Goal: Transaction & Acquisition: Register for event/course

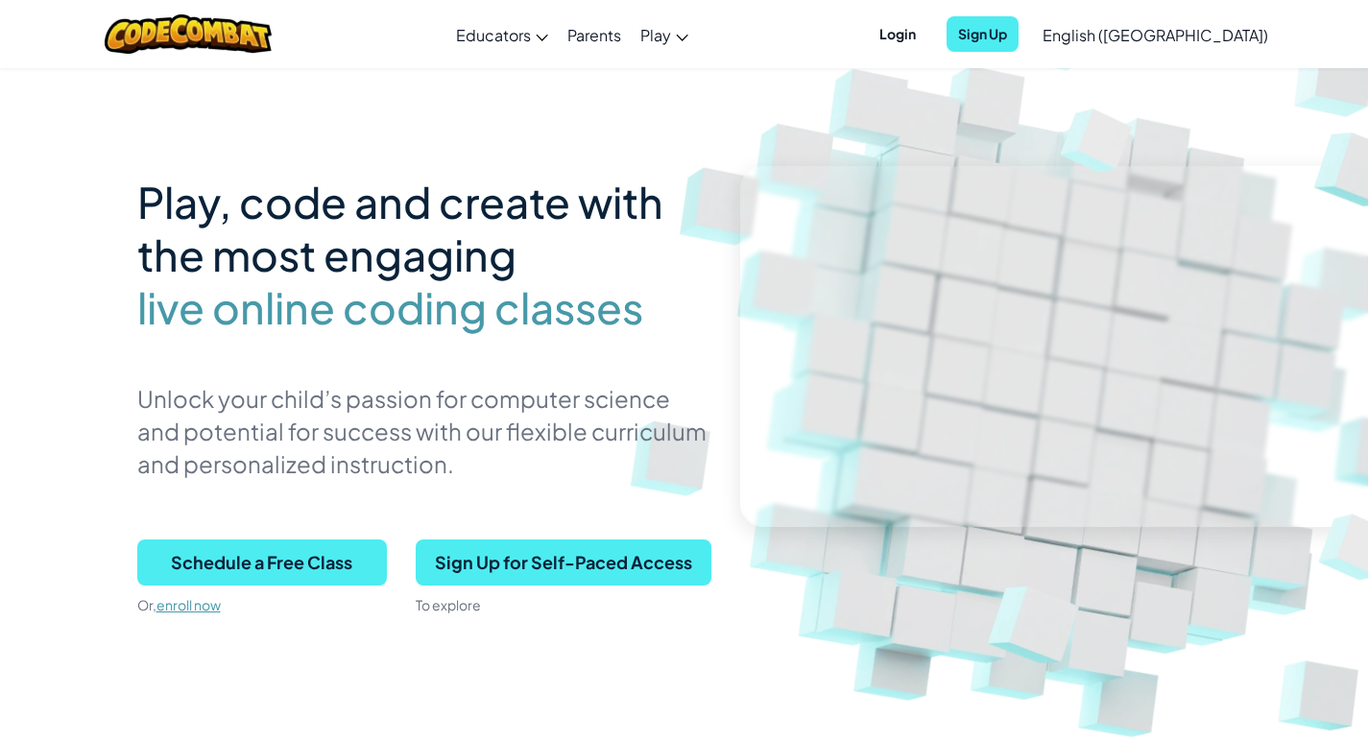
scroll to position [96, 0]
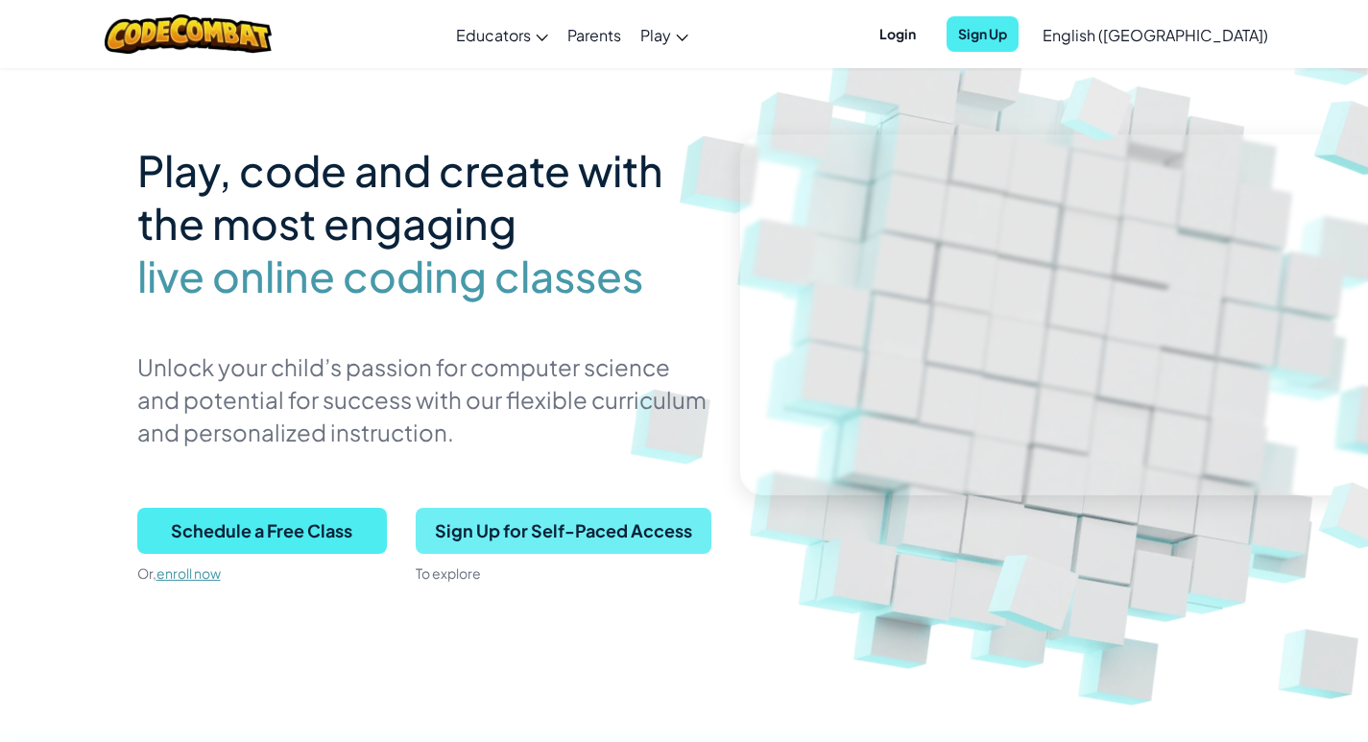
click at [532, 536] on span "Sign Up for Self-Paced Access" at bounding box center [564, 531] width 296 height 46
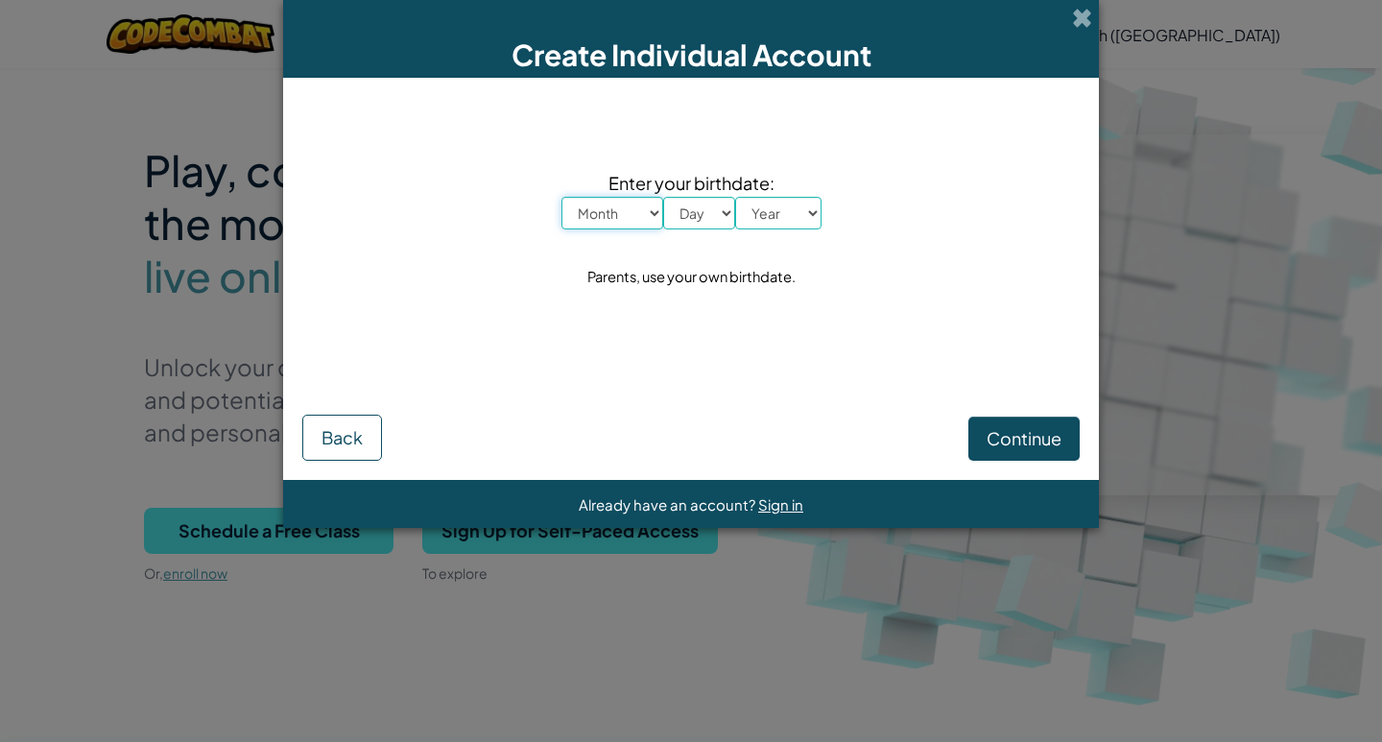
click at [640, 215] on select "Month January February March April May June July August September October Novem…" at bounding box center [612, 213] width 102 height 33
click at [830, 253] on div "Enter your birthdate: Month January February March April May June July August S…" at bounding box center [690, 229] width 777 height 265
click at [700, 226] on select "Day 1 2 3 4 5 6 7 8 9 10 11 12 13 14 15 16 17 18 19 20 21 22 23 24 25 26 27 28 …" at bounding box center [699, 213] width 72 height 33
click at [601, 223] on select "Month January February March April May June July August September October Novem…" at bounding box center [612, 213] width 102 height 33
click at [1082, 24] on span at bounding box center [1082, 18] width 20 height 20
